Goal: Register for event/course

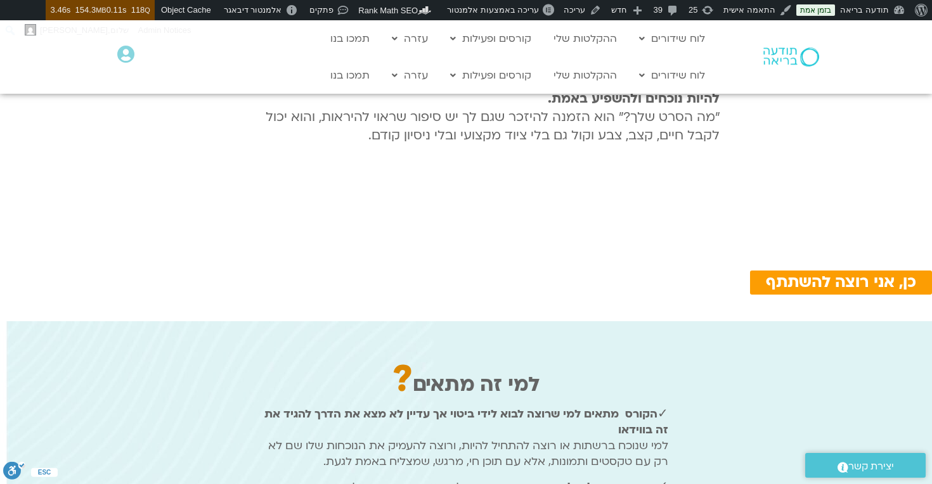
scroll to position [834, 0]
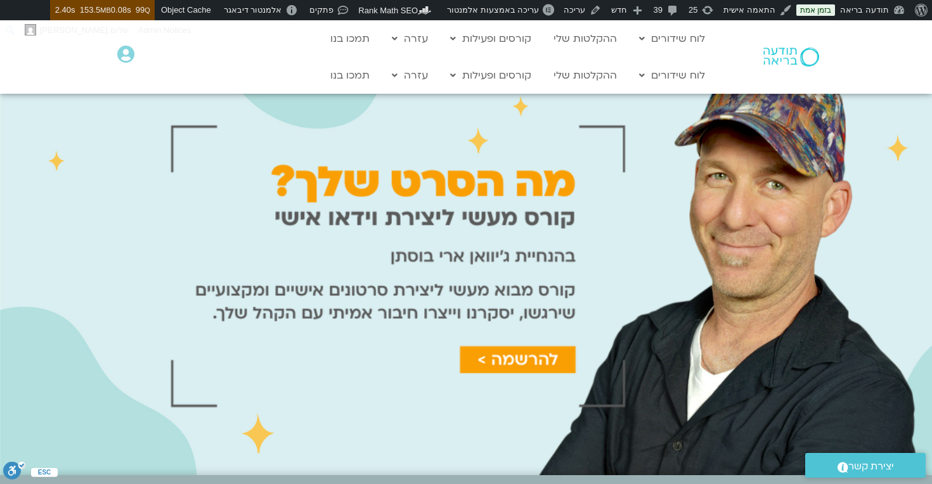
click at [701, 314] on div at bounding box center [466, 272] width 932 height 408
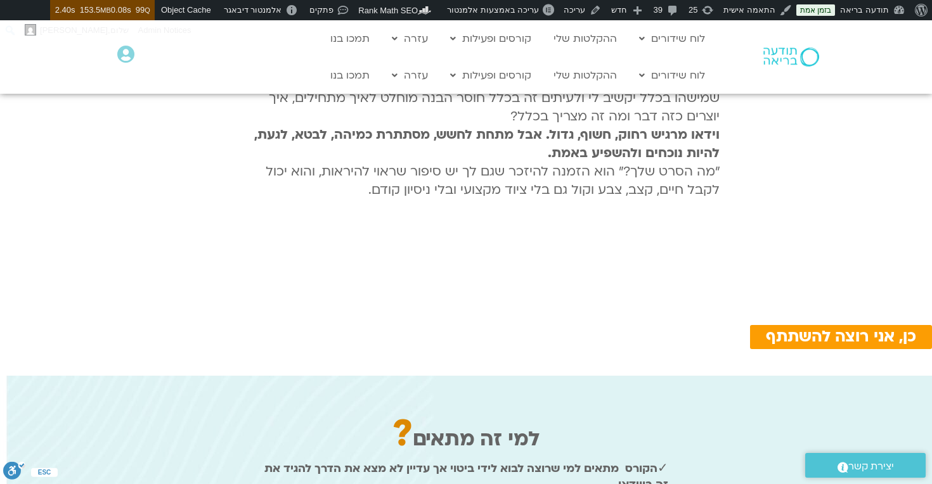
scroll to position [733, 0]
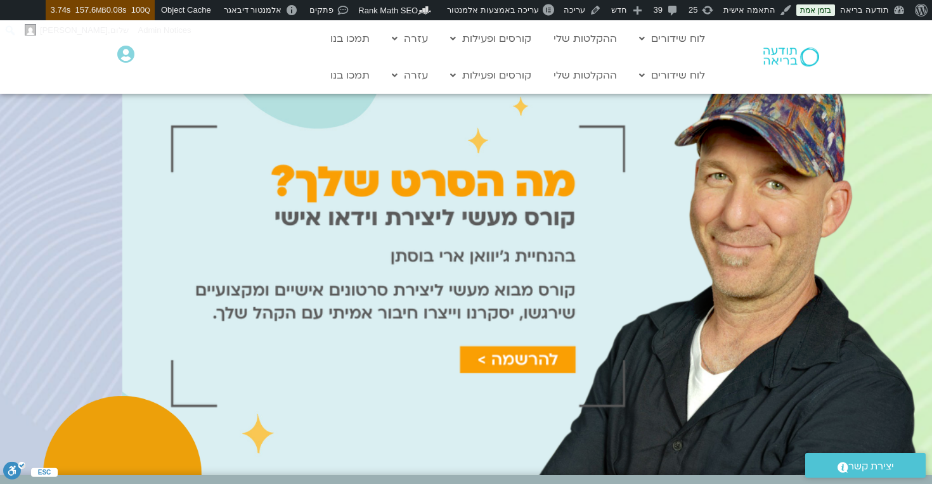
click at [527, 354] on div at bounding box center [466, 272] width 932 height 408
click at [117, 11] on span "3.84s 158.1 MB 0.09s 107 Q" at bounding box center [101, 10] width 100 height 20
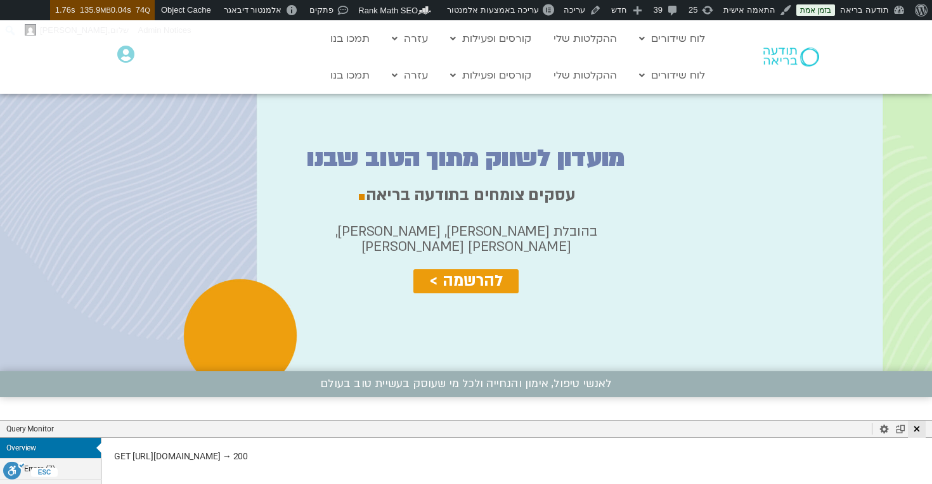
click at [915, 430] on use "Close Panel" at bounding box center [917, 429] width 6 height 6
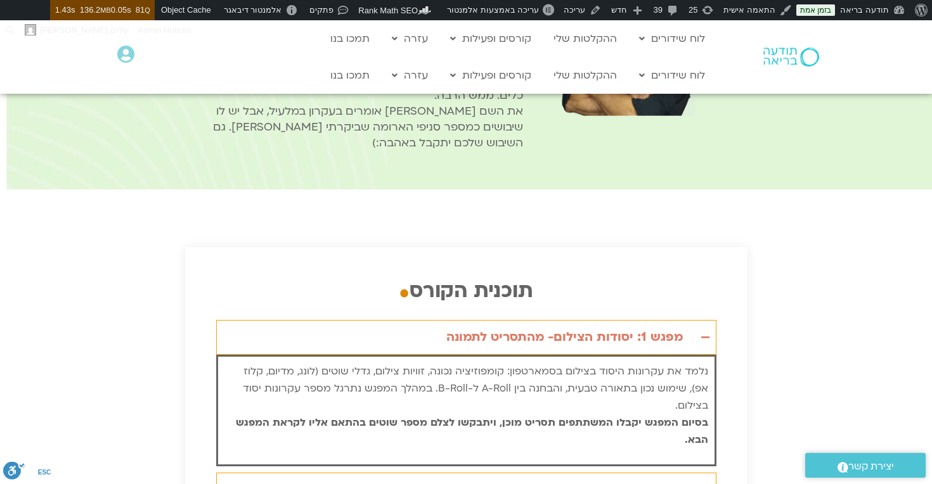
scroll to position [2327, 0]
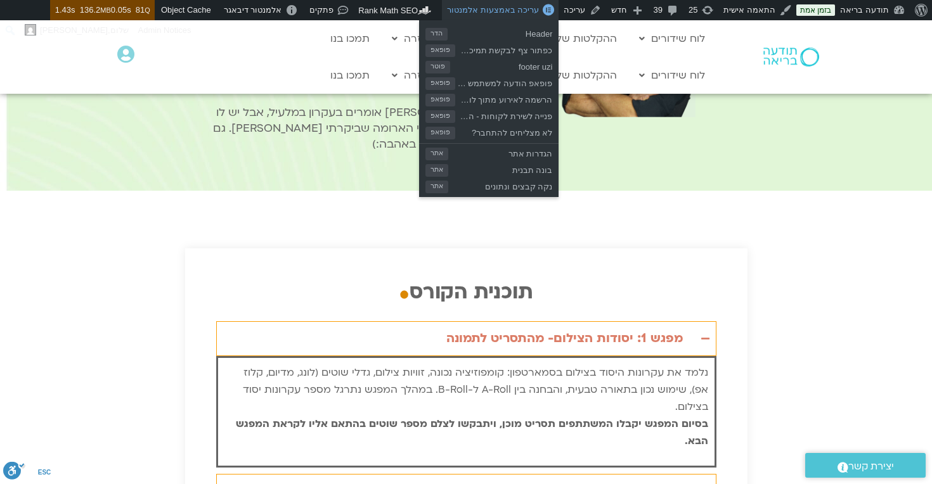
click at [501, 16] on link "עריכה באמצעות אלמנטור" at bounding box center [500, 10] width 117 height 20
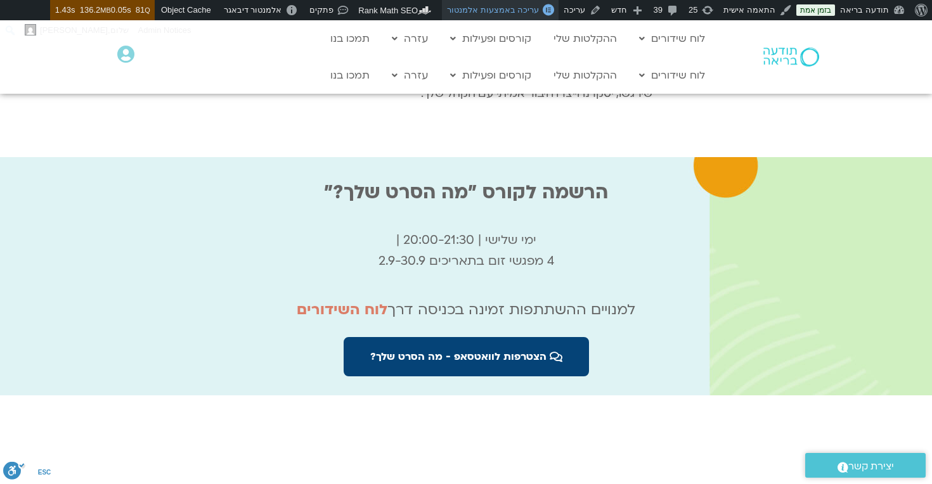
scroll to position [4295, 0]
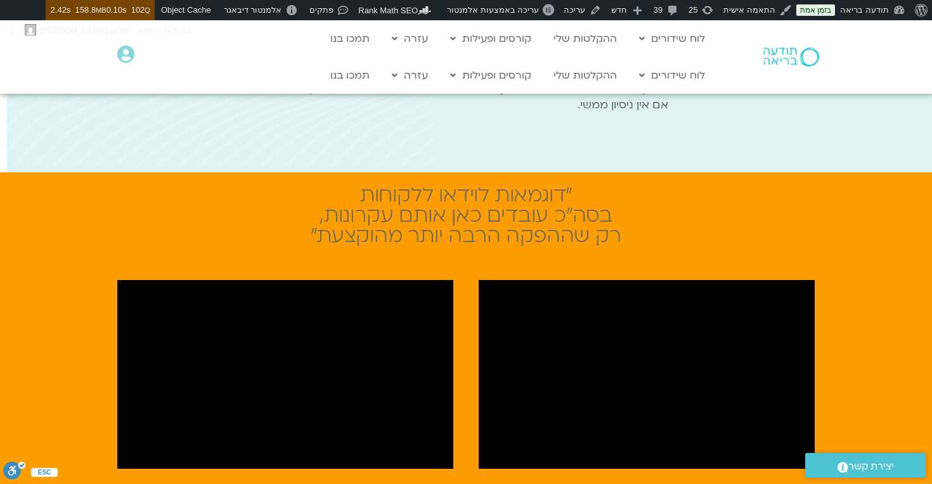
scroll to position [1262, 0]
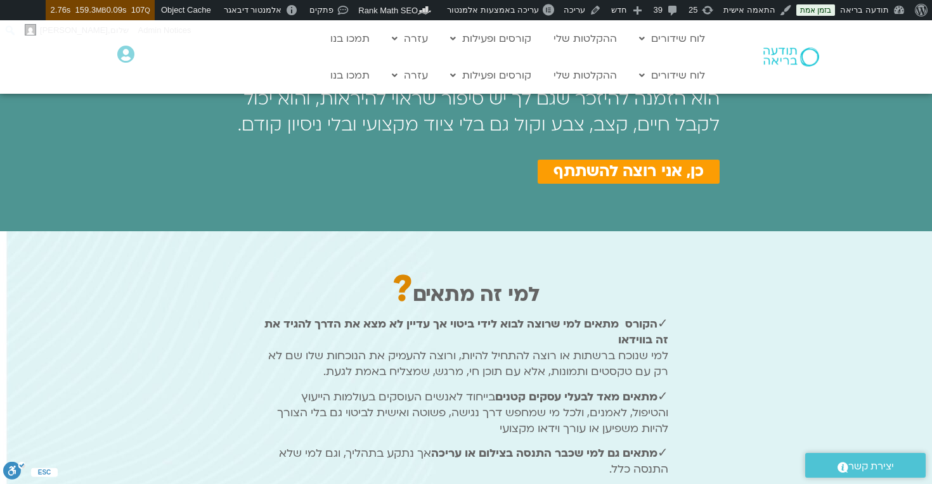
scroll to position [881, 0]
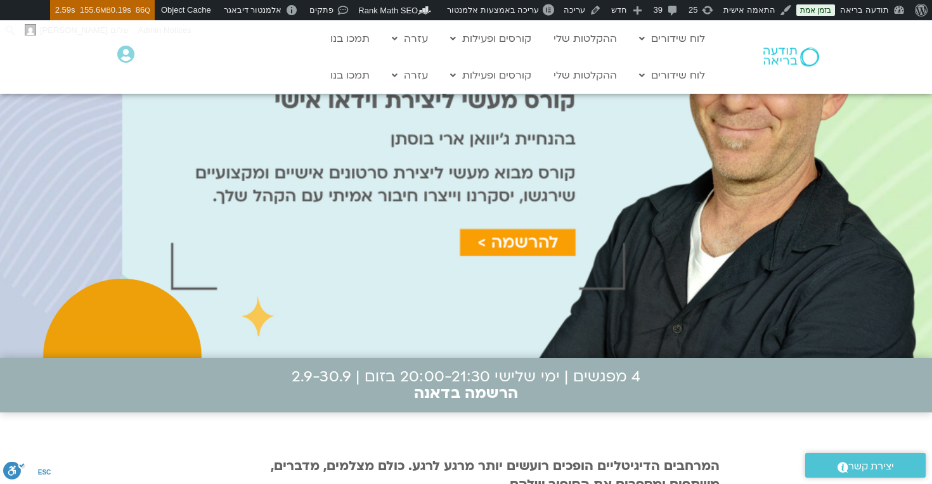
scroll to position [274, 0]
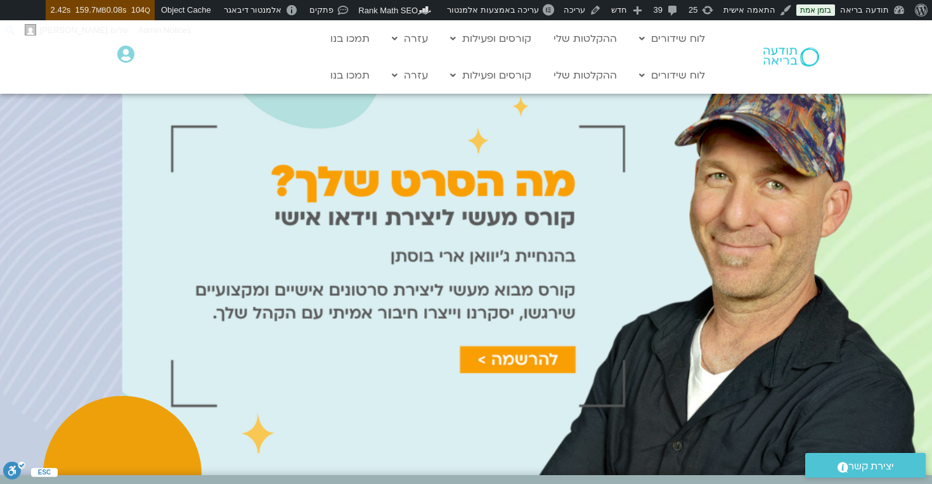
click at [289, 146] on div at bounding box center [466, 272] width 932 height 408
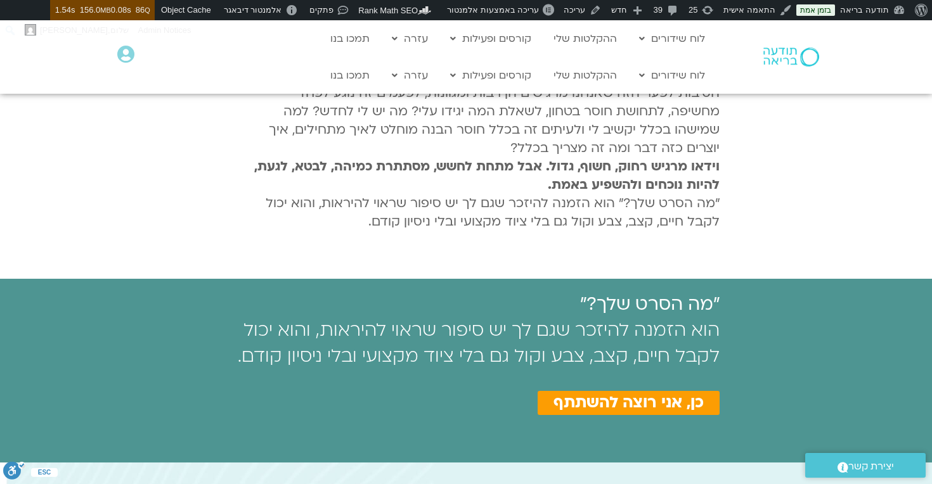
scroll to position [599, 0]
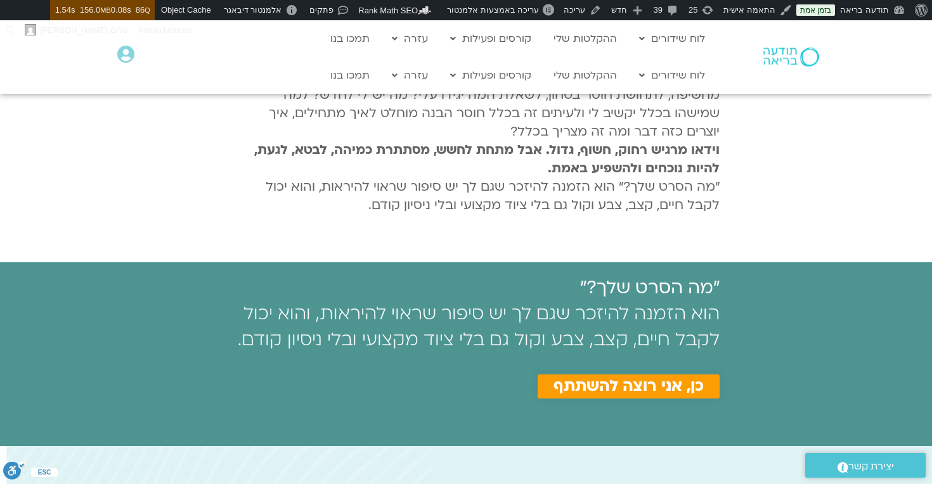
click at [584, 385] on span "כן, אני רוצה להשתתף" at bounding box center [628, 387] width 150 height 18
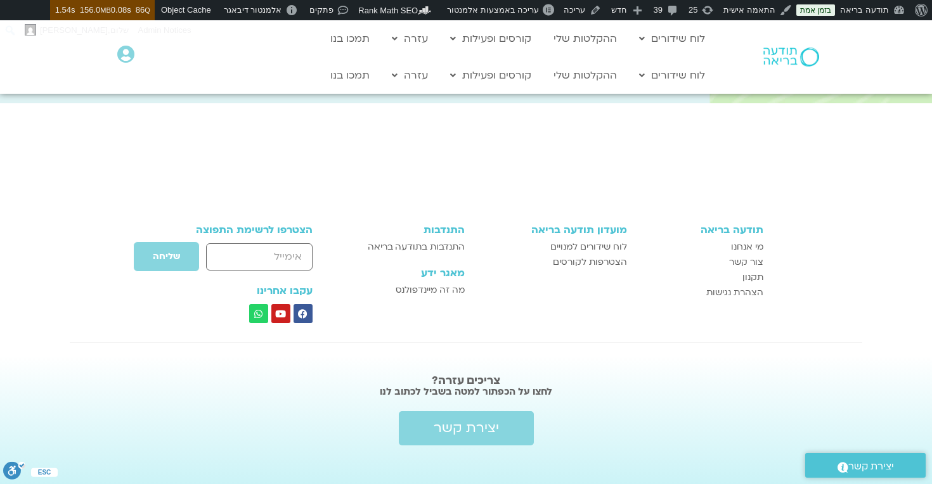
scroll to position [4482, 0]
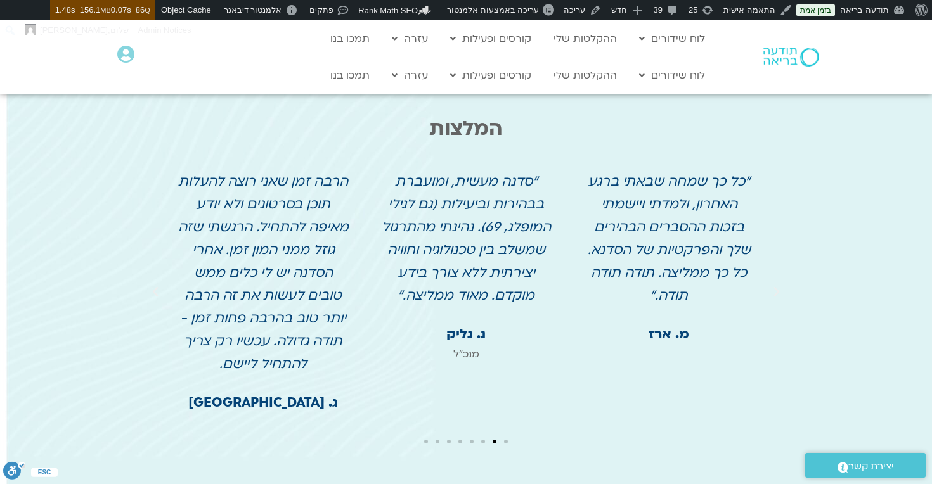
scroll to position [3316, 0]
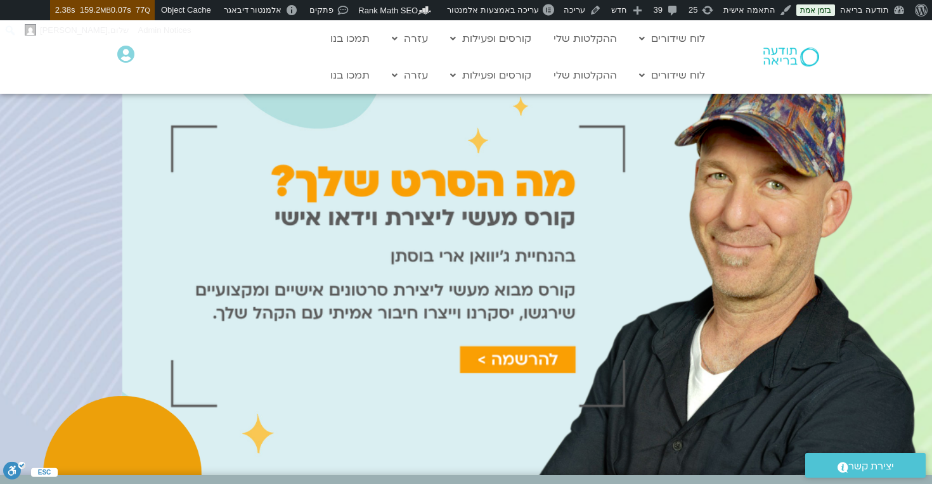
click at [408, 212] on div at bounding box center [466, 272] width 932 height 408
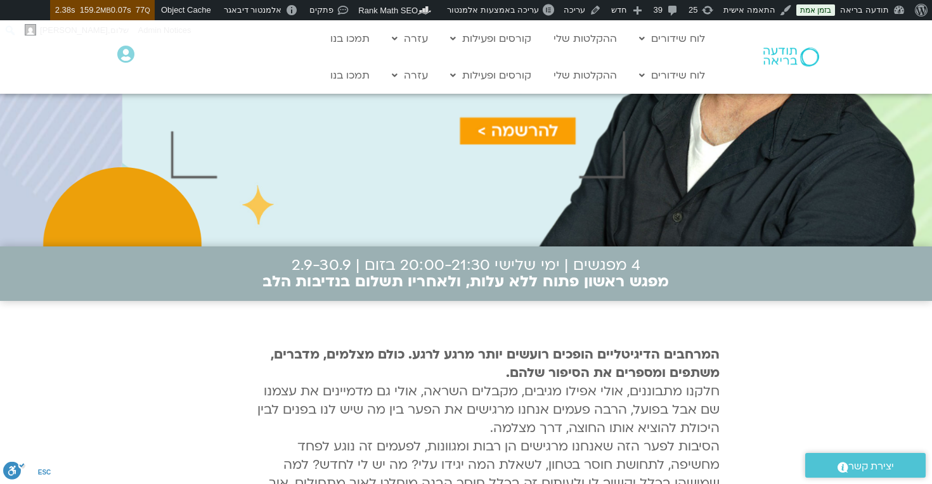
scroll to position [250, 0]
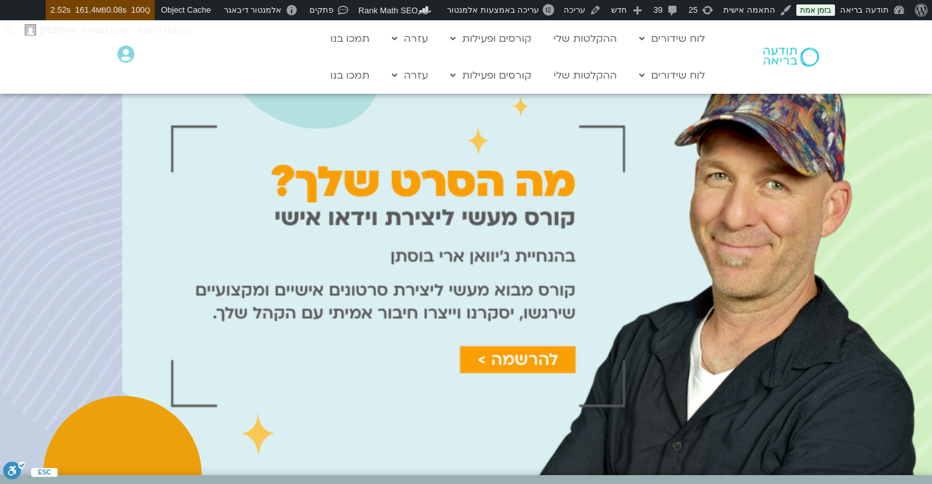
click at [621, 248] on div at bounding box center [466, 272] width 932 height 408
click at [608, 220] on div at bounding box center [466, 272] width 932 height 408
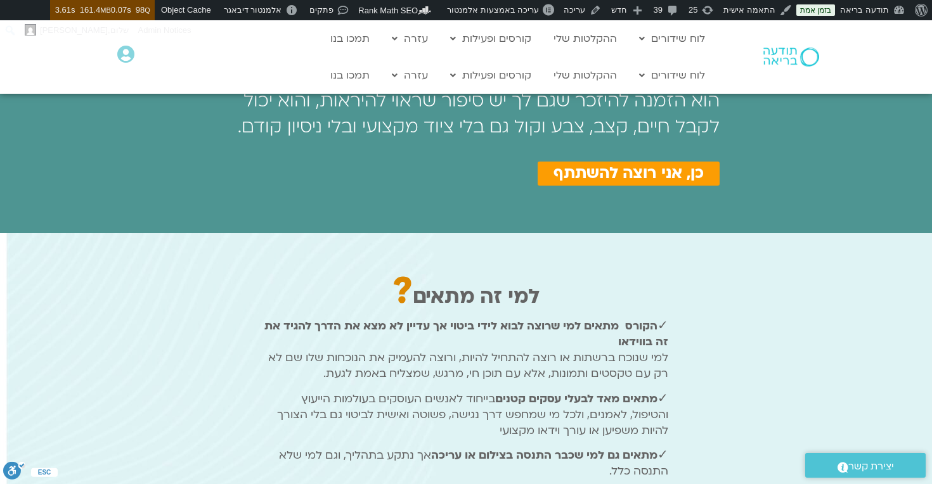
scroll to position [814, 0]
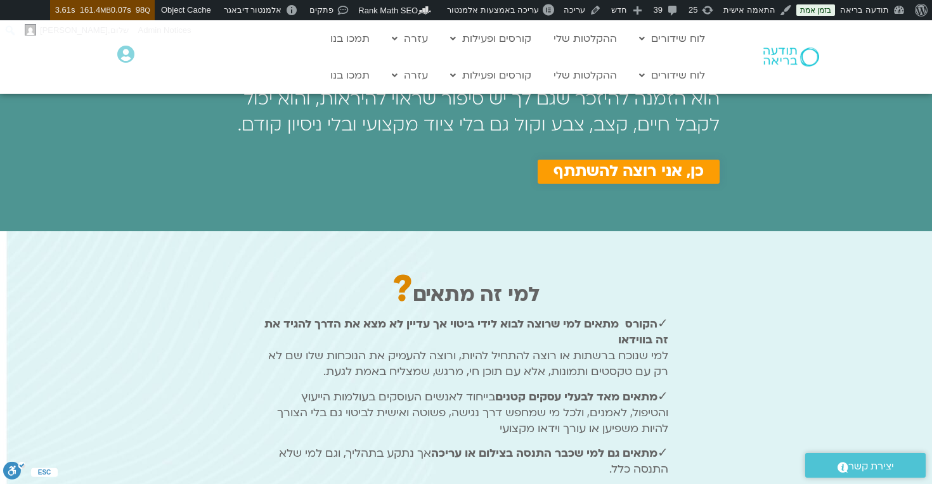
click at [584, 163] on span "כן, אני רוצה להשתתף" at bounding box center [628, 172] width 150 height 18
click at [582, 169] on span "כן, אני רוצה להשתתף" at bounding box center [628, 172] width 150 height 18
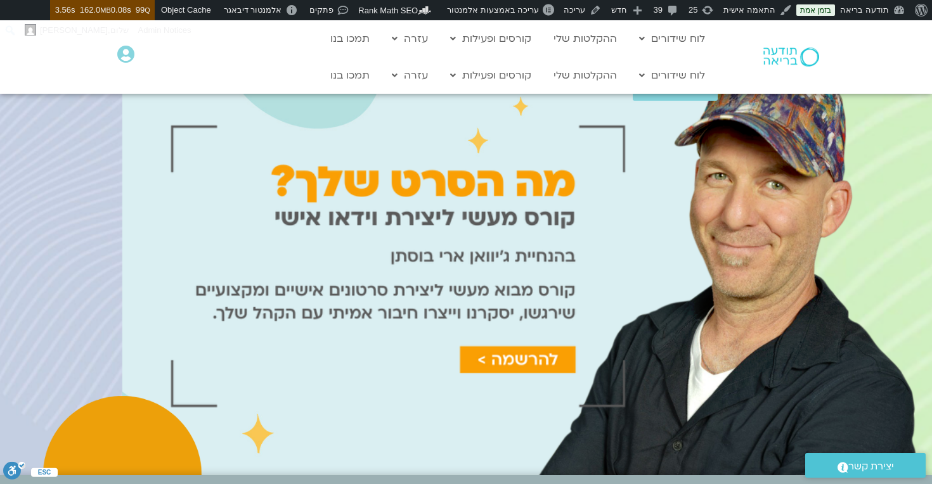
click at [435, 101] on div "להרשמה >>" at bounding box center [466, 87] width 503 height 27
